Goal: Task Accomplishment & Management: Use online tool/utility

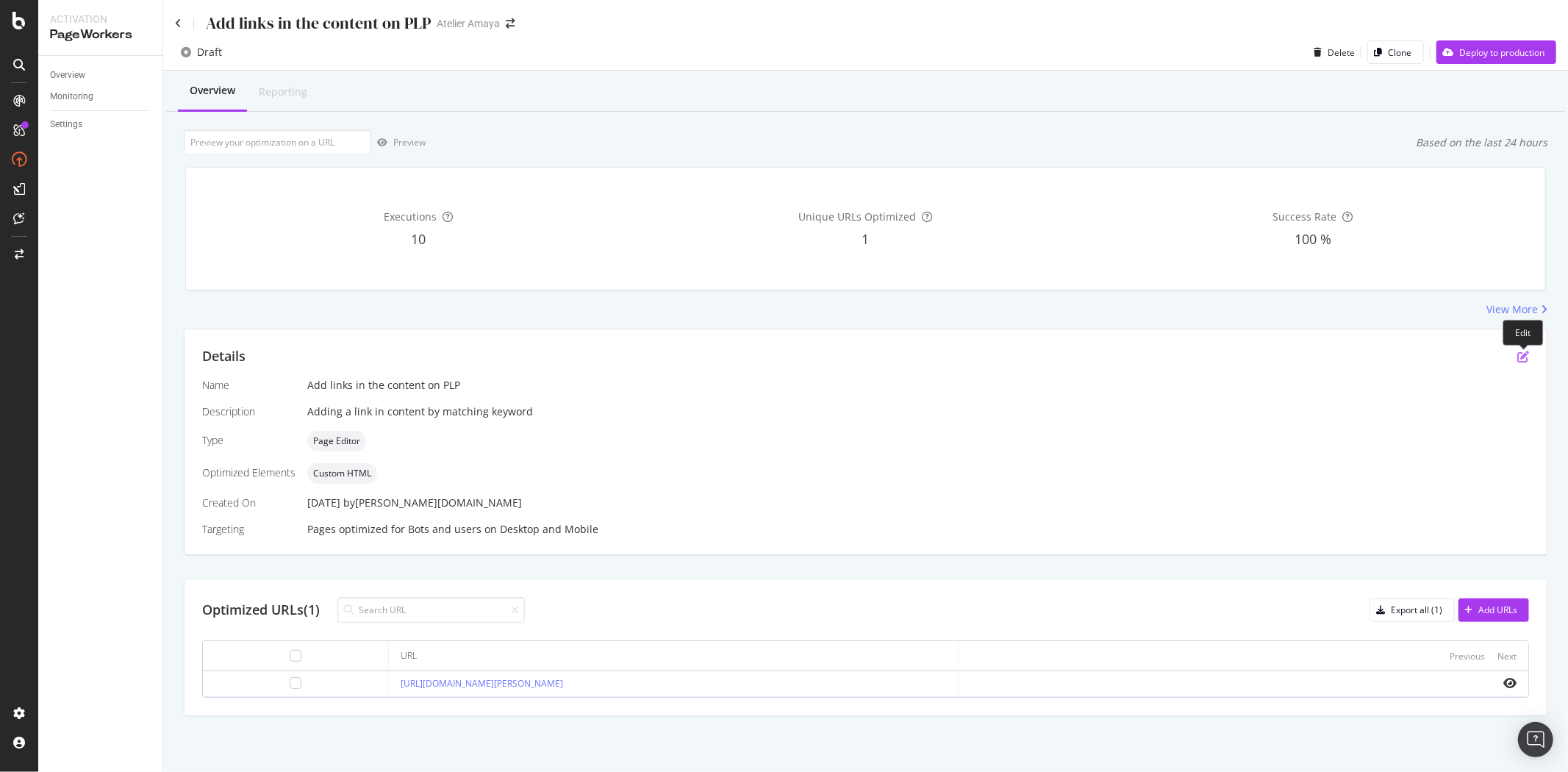
click at [1528, 357] on icon "pen-to-square" at bounding box center [1524, 357] width 12 height 12
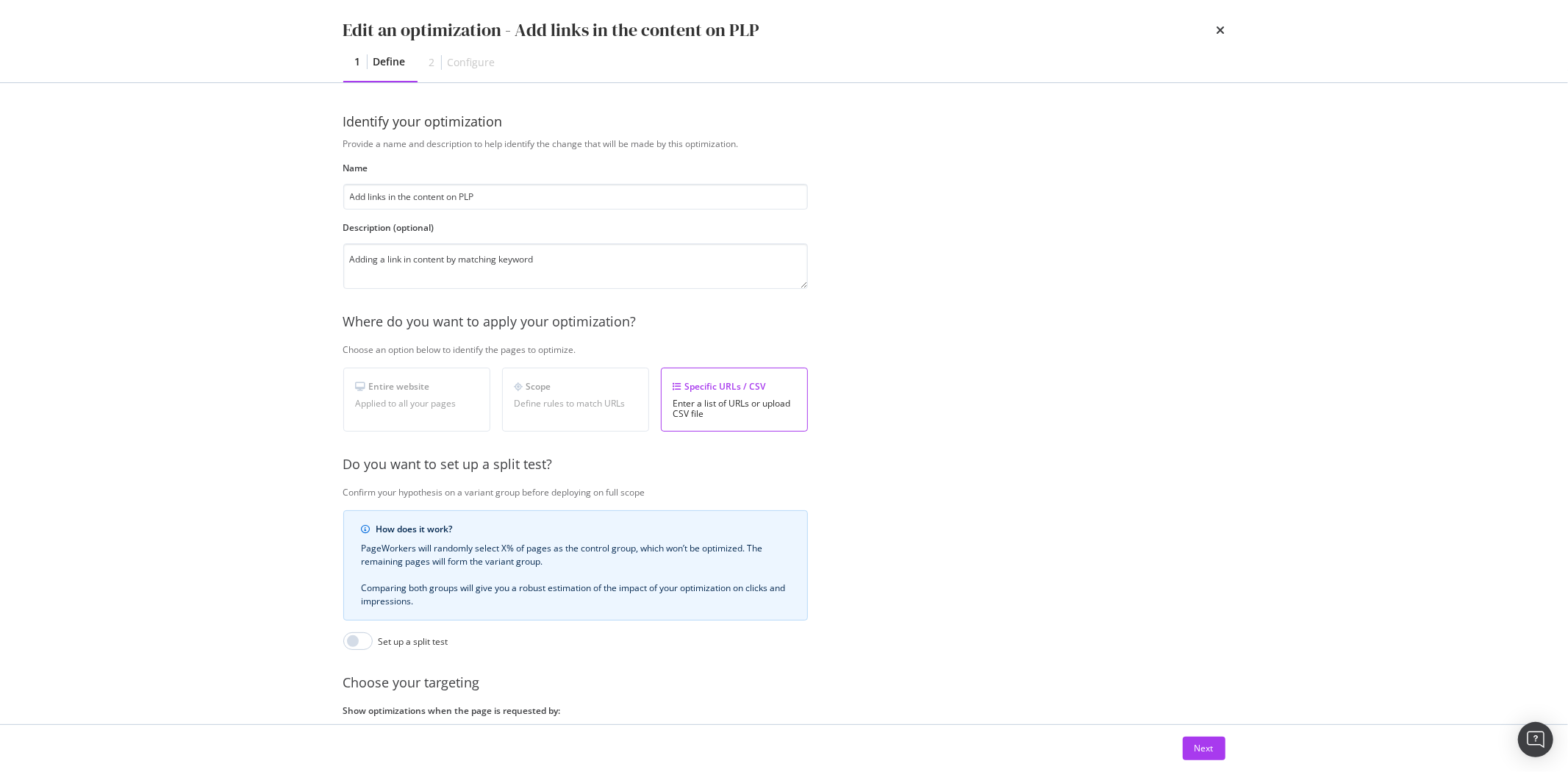
scroll to position [125, 0]
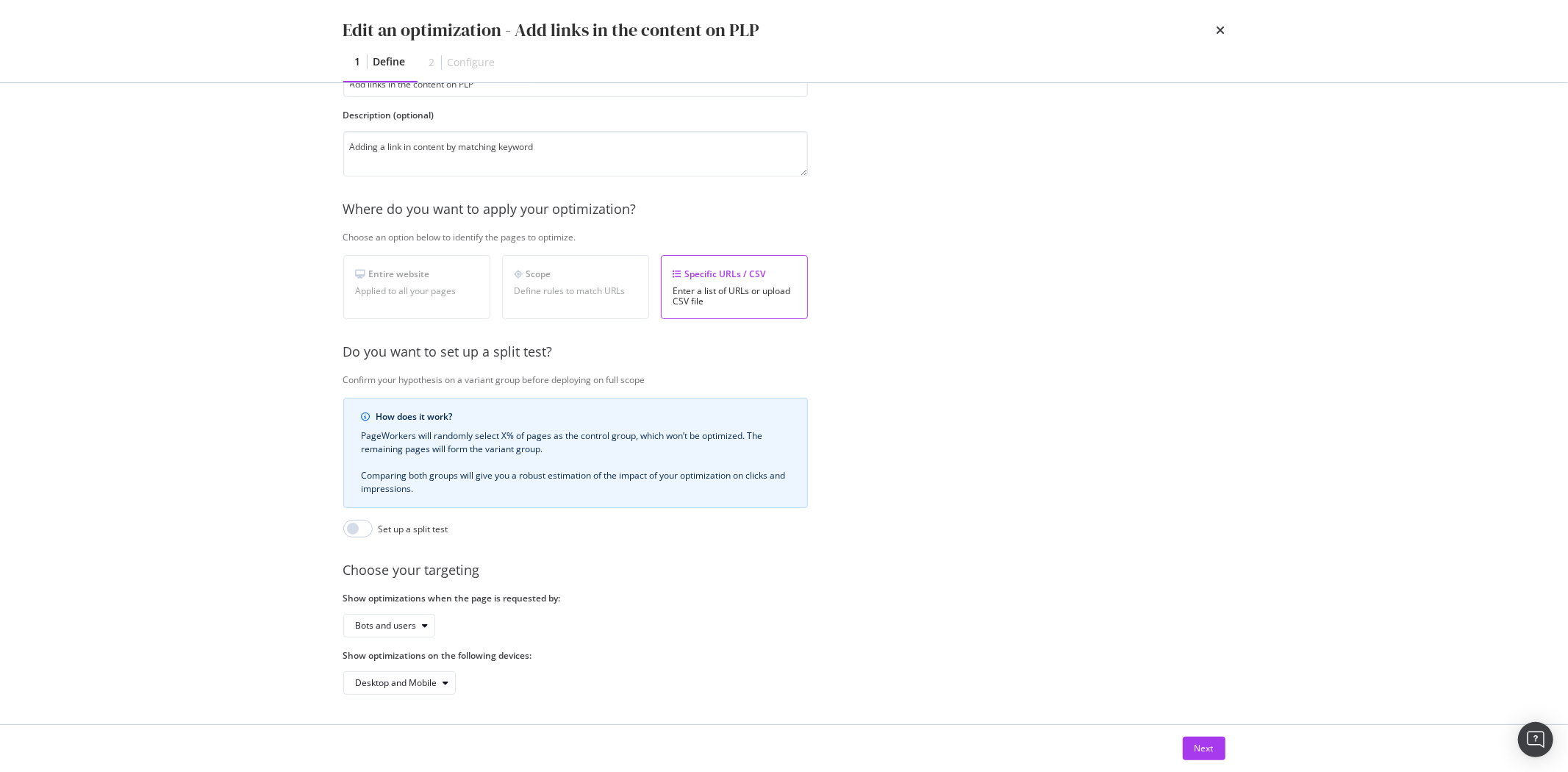
click at [1208, 761] on div "Next" at bounding box center [784, 748] width 941 height 47
click at [1208, 752] on div "Next" at bounding box center [1204, 748] width 19 height 13
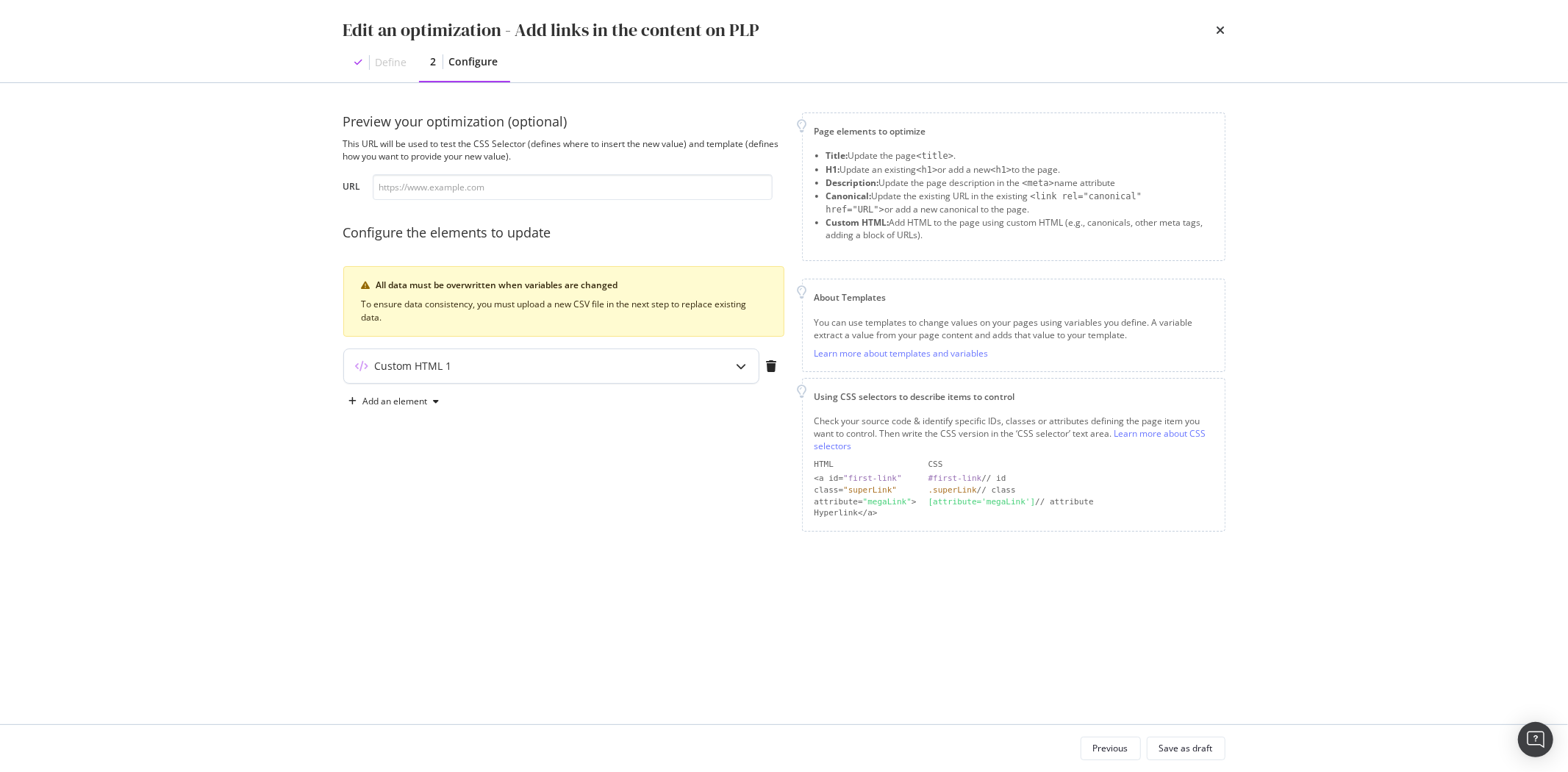
click at [473, 368] on div "Custom HTML 1" at bounding box center [522, 365] width 357 height 15
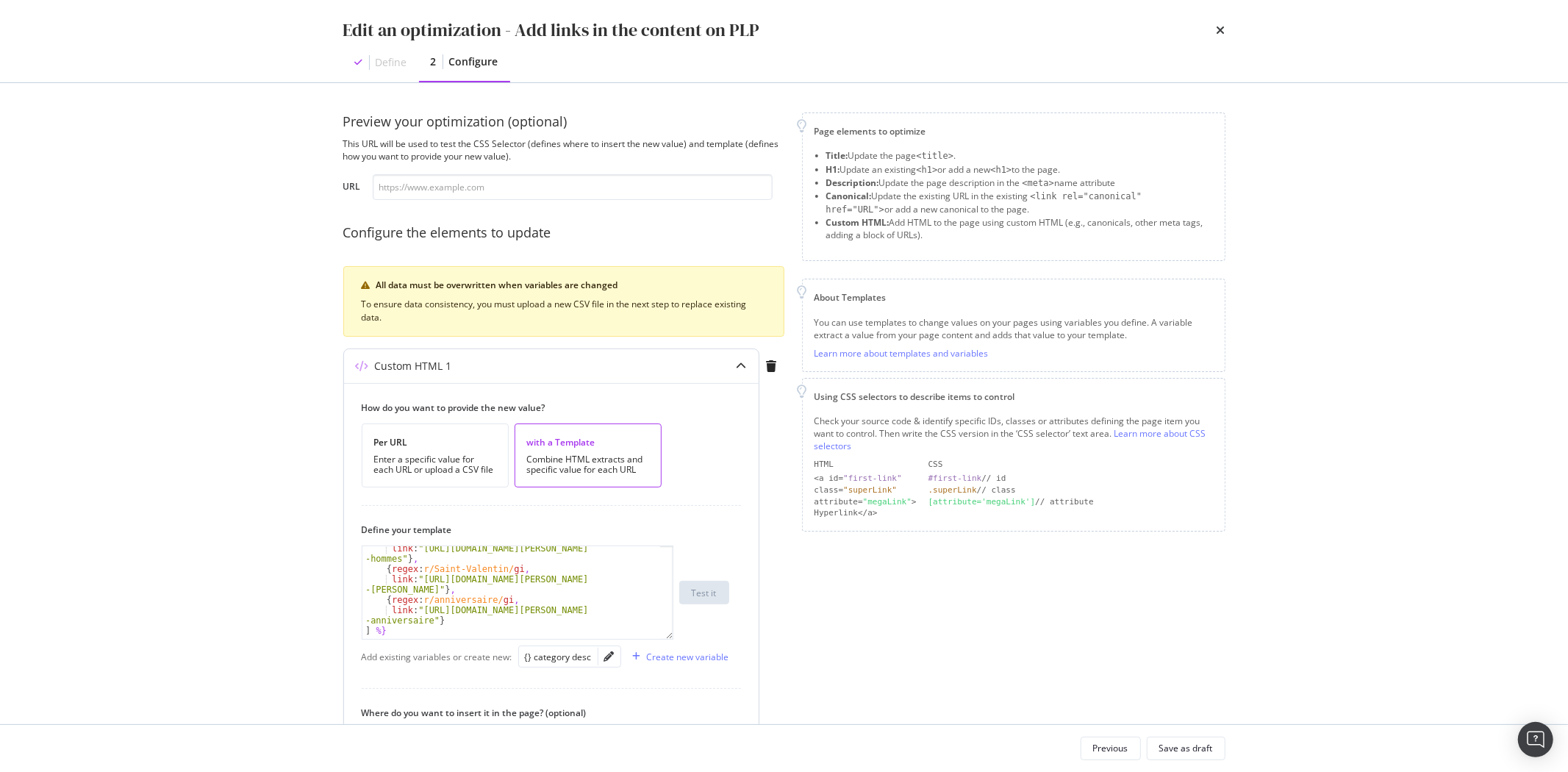
scroll to position [46, 0]
click at [462, 606] on div "link : "[URL][DOMAIN_NAME][PERSON_NAME] -hommes" } , { regex : r/Saint-Valentin…" at bounding box center [511, 592] width 298 height 124
click at [427, 606] on div "link : "[URL][DOMAIN_NAME][PERSON_NAME] -hommes" } , { regex : r/Saint-Valentin…" at bounding box center [511, 592] width 298 height 124
click at [510, 601] on div "link : "[URL][DOMAIN_NAME][PERSON_NAME] -hommes" } , { regex : r/Saint-Valentin…" at bounding box center [511, 592] width 298 height 124
click at [469, 612] on div "link : "[URL][DOMAIN_NAME][PERSON_NAME] -hommes" } , { regex : r/Saint-Valentin…" at bounding box center [511, 592] width 298 height 124
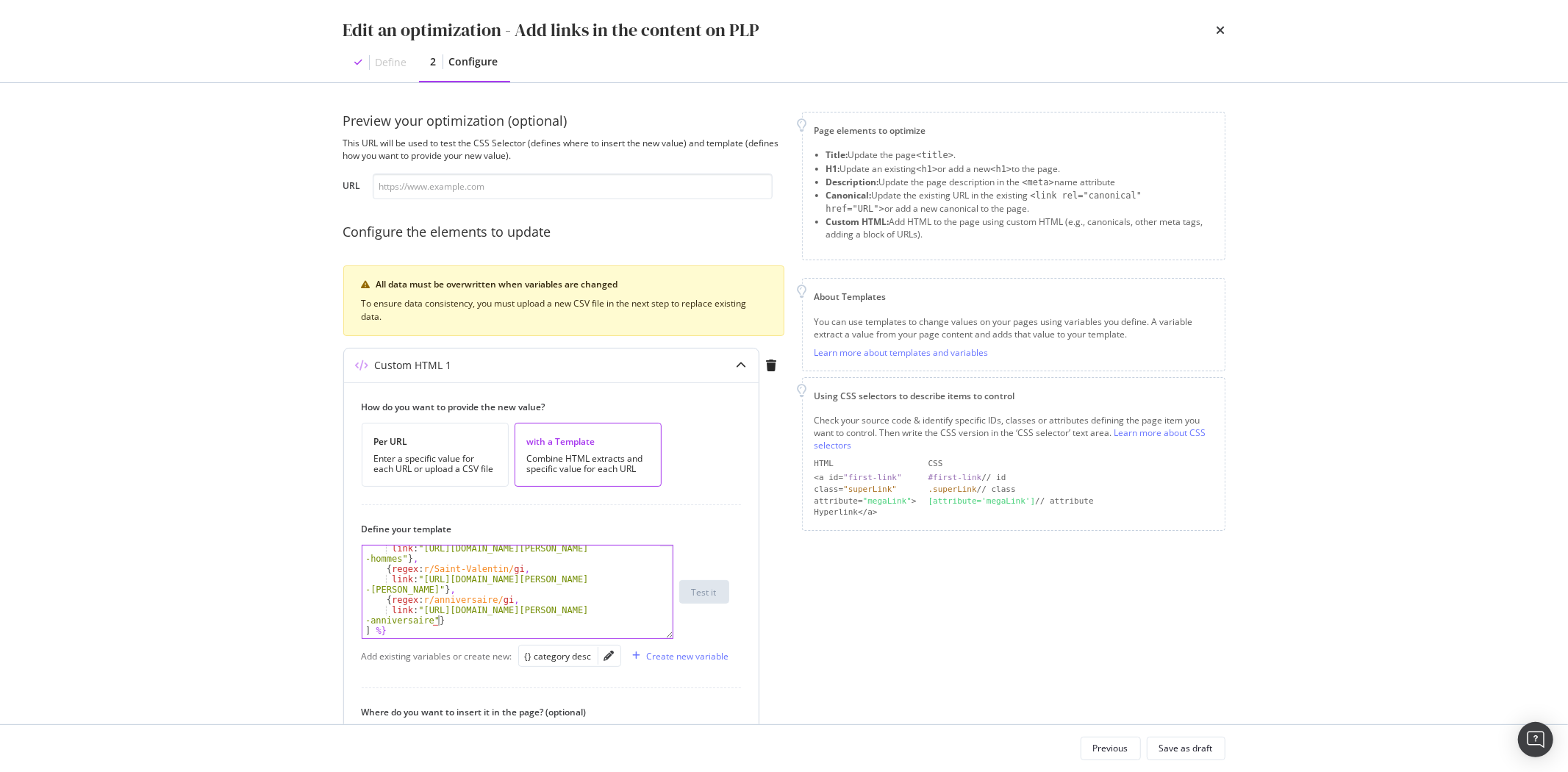
scroll to position [33, 0]
drag, startPoint x: 458, startPoint y: 618, endPoint x: 383, endPoint y: 601, distance: 76.9
click at [383, 601] on div "link : "[URL][DOMAIN_NAME][PERSON_NAME] -hommes" } , { regex : r/Saint-Valentin…" at bounding box center [511, 605] width 298 height 124
click at [466, 622] on div "link : "[URL][DOMAIN_NAME][PERSON_NAME] -hommes" } , { regex : r/Saint-Valentin…" at bounding box center [511, 591] width 298 height 93
type textarea "link: "[URL][DOMAIN_NAME][PERSON_NAME]"}"
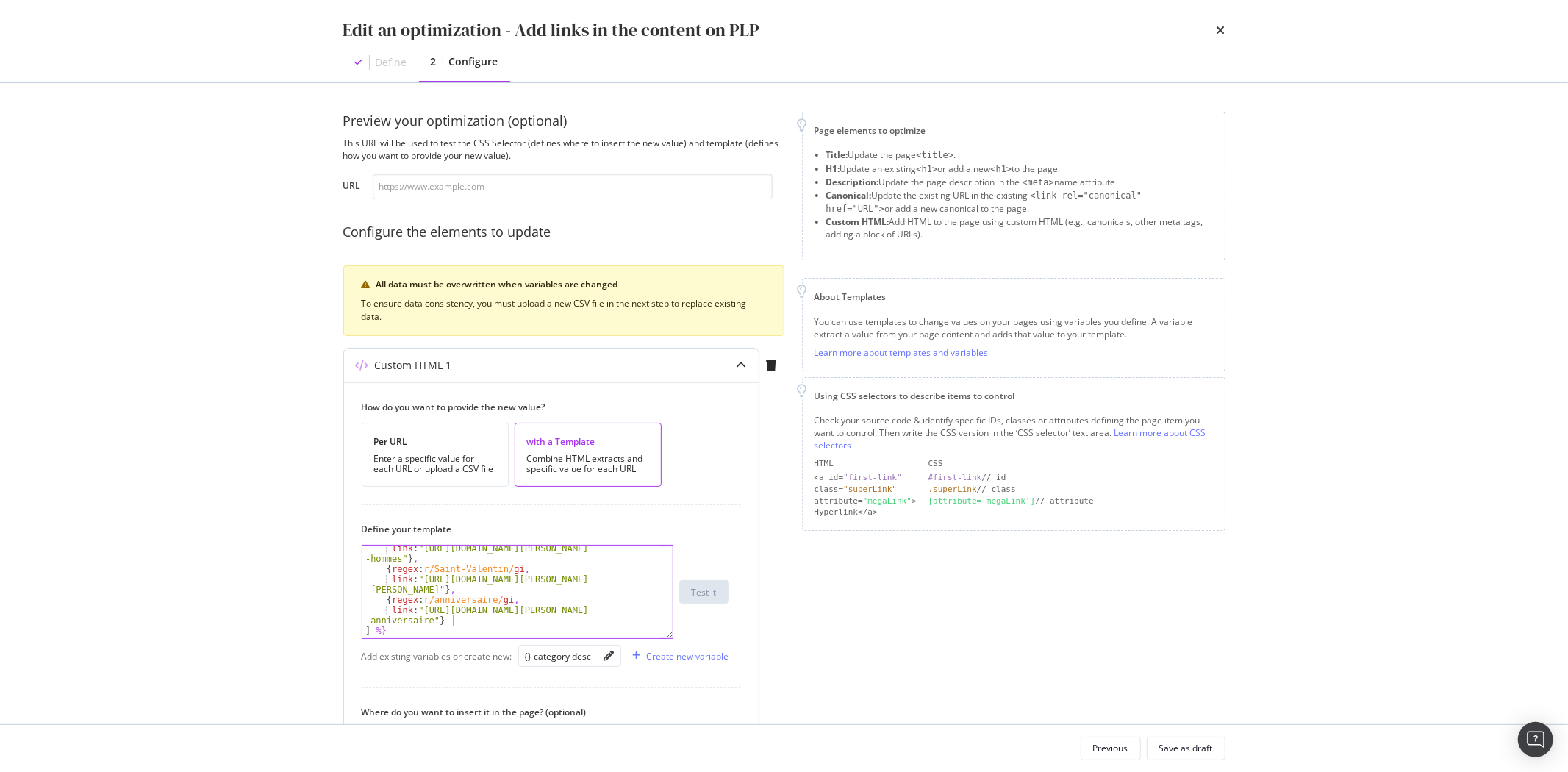
scroll to position [0, 1]
paste textarea "link: "[URL][DOMAIN_NAME][PERSON_NAME]"}"
click at [464, 567] on div "link : "[URL][DOMAIN_NAME][PERSON_NAME] -anniversaire" } { regex : r/anniversai…" at bounding box center [511, 605] width 298 height 124
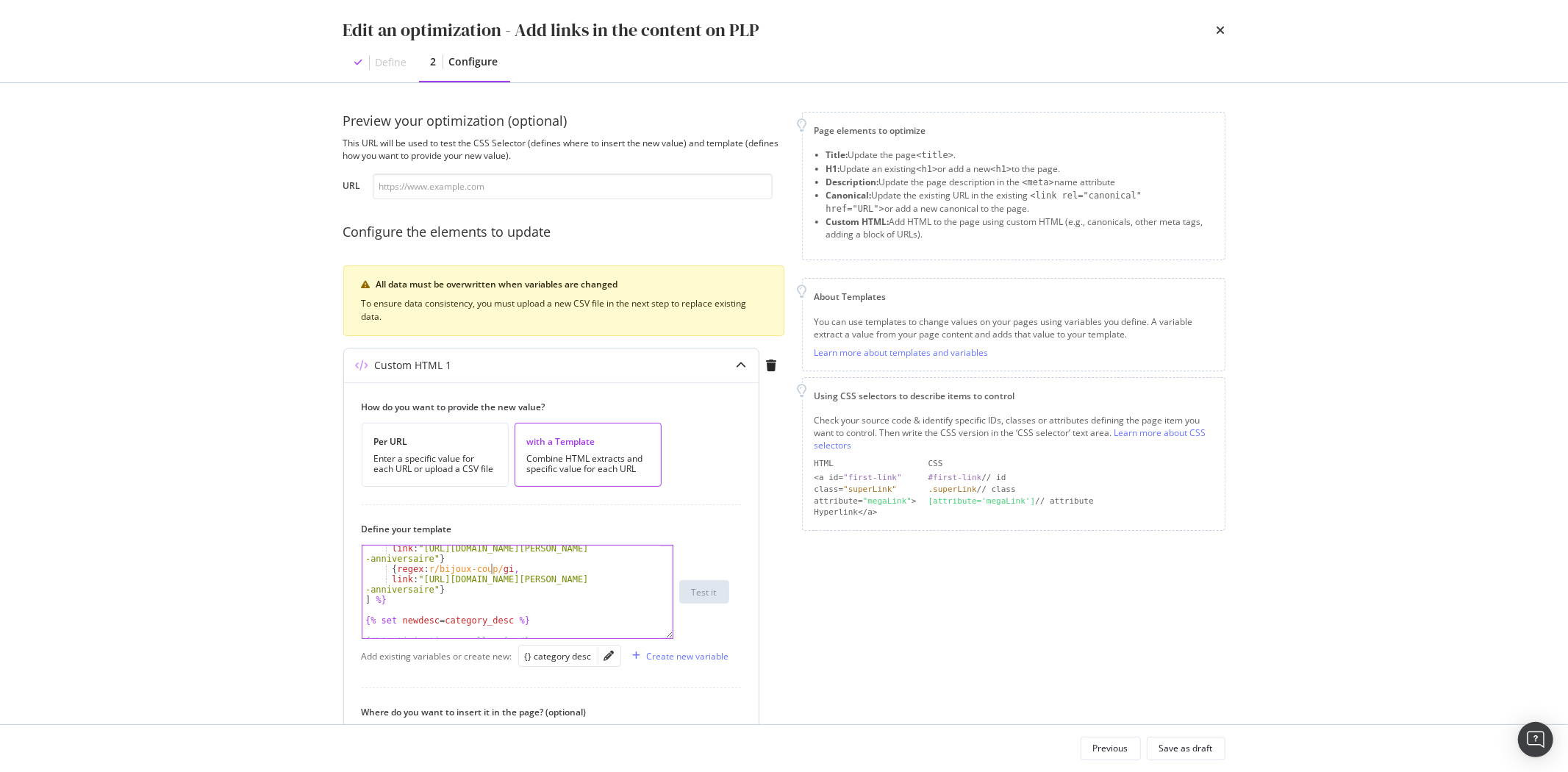
scroll to position [0, 11]
type textarea "{regex: r/bijoux-couple/gi,"
